Goal: Task Accomplishment & Management: Use online tool/utility

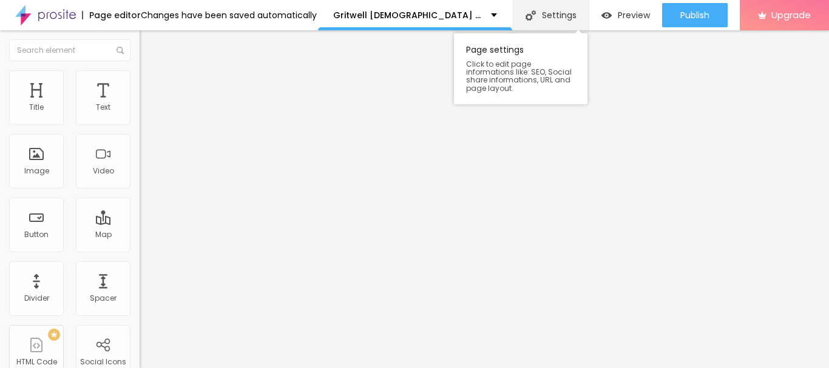
click at [563, 25] on div "Settings" at bounding box center [551, 15] width 76 height 30
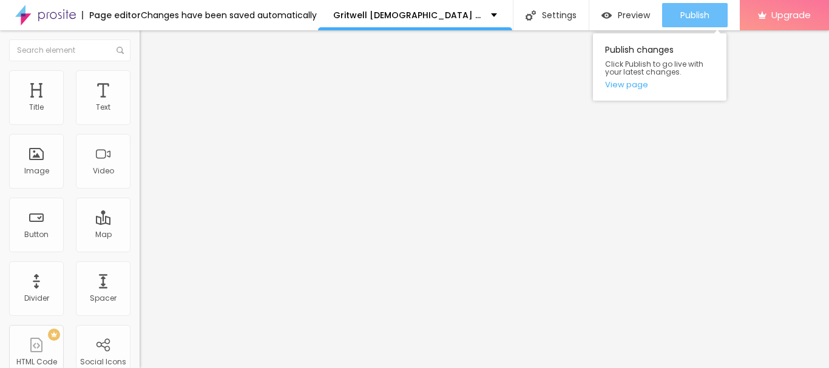
click at [699, 16] on span "Publish" at bounding box center [694, 15] width 29 height 10
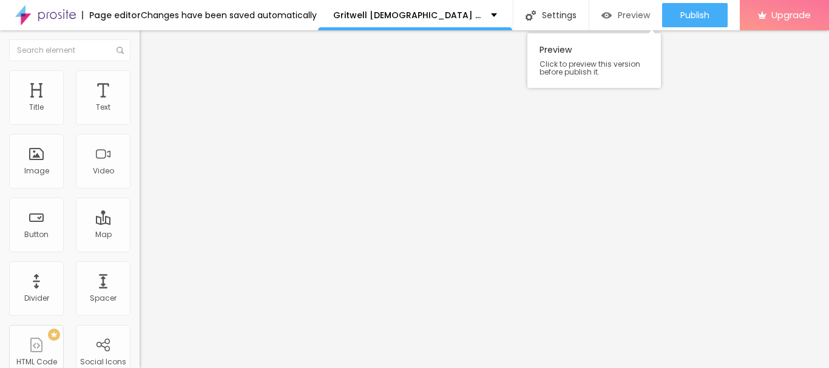
click at [627, 10] on span "Preview" at bounding box center [634, 15] width 32 height 10
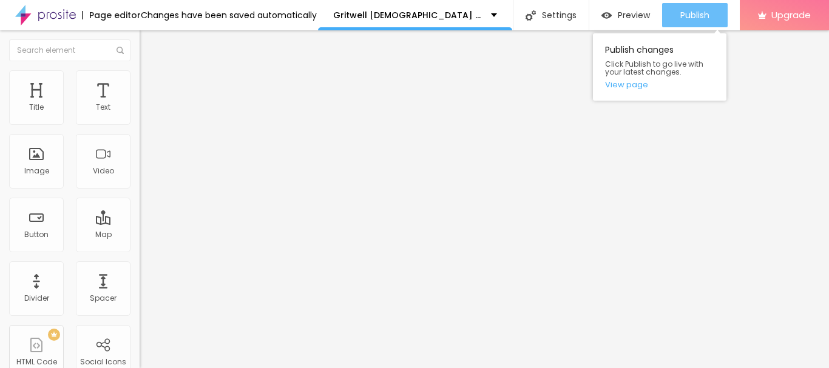
click at [684, 15] on span "Publish" at bounding box center [694, 15] width 29 height 10
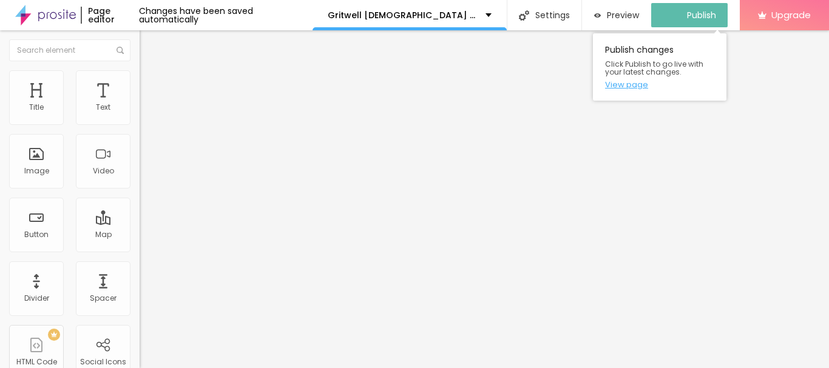
click at [632, 81] on link "View page" at bounding box center [659, 85] width 109 height 8
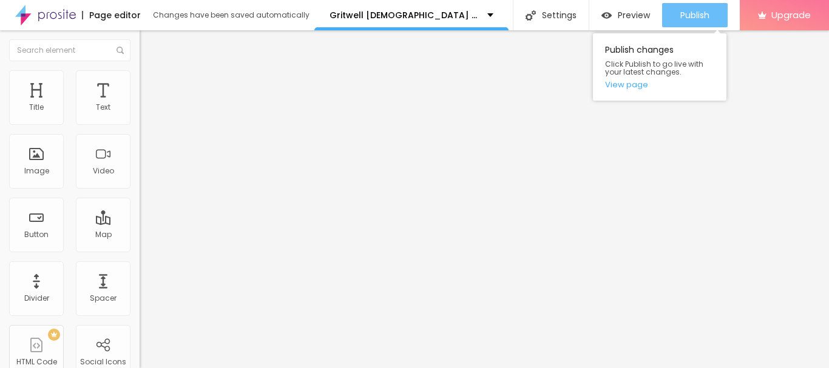
click at [691, 7] on div "Publish" at bounding box center [694, 15] width 29 height 24
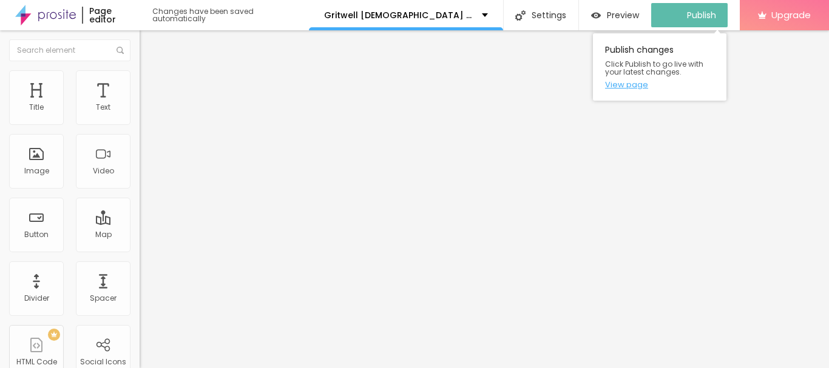
click at [622, 89] on link "View page" at bounding box center [659, 85] width 109 height 8
